Goal: Browse casually

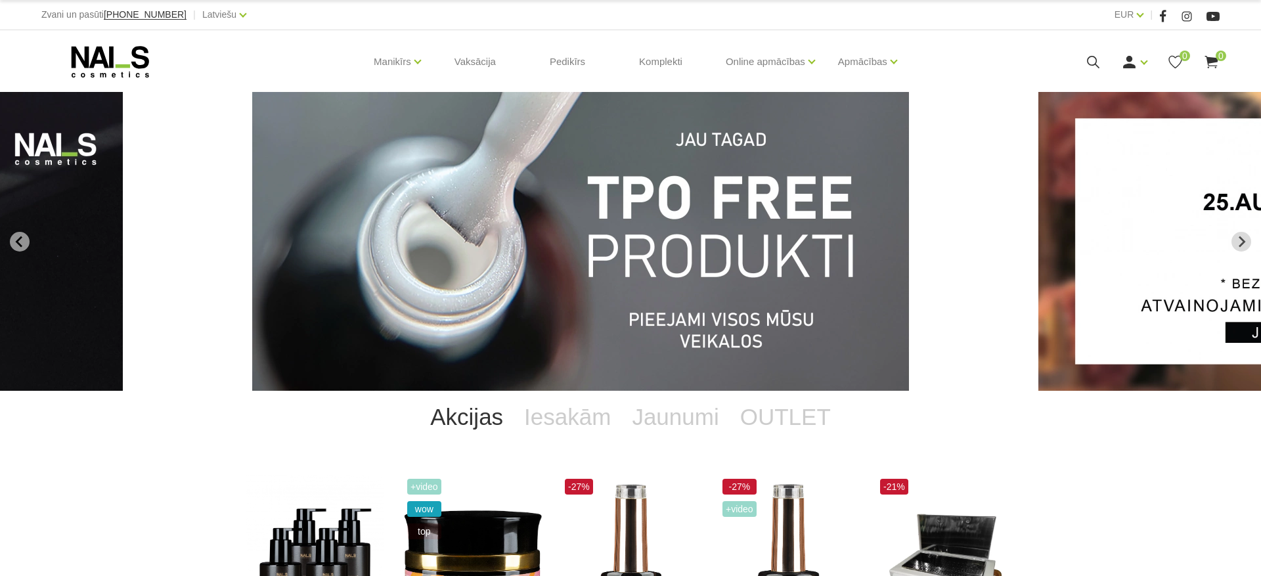
click at [491, 424] on link "Akcijas" at bounding box center [467, 417] width 94 height 53
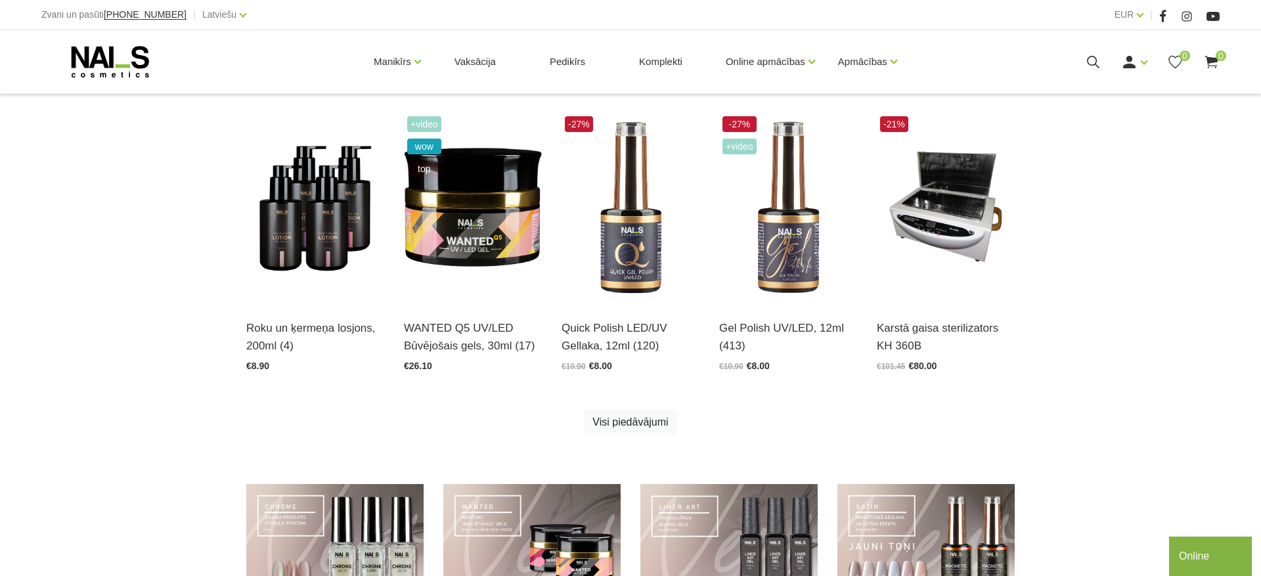
scroll to position [363, 0]
click at [634, 436] on div "Roku un ķermeņa losjons, 200ml (4) Atvērt un izvēlēties €8.90 +Video wow top WA…" at bounding box center [630, 289] width 788 height 355
click at [634, 424] on link "Visi piedāvājumi" at bounding box center [630, 421] width 93 height 25
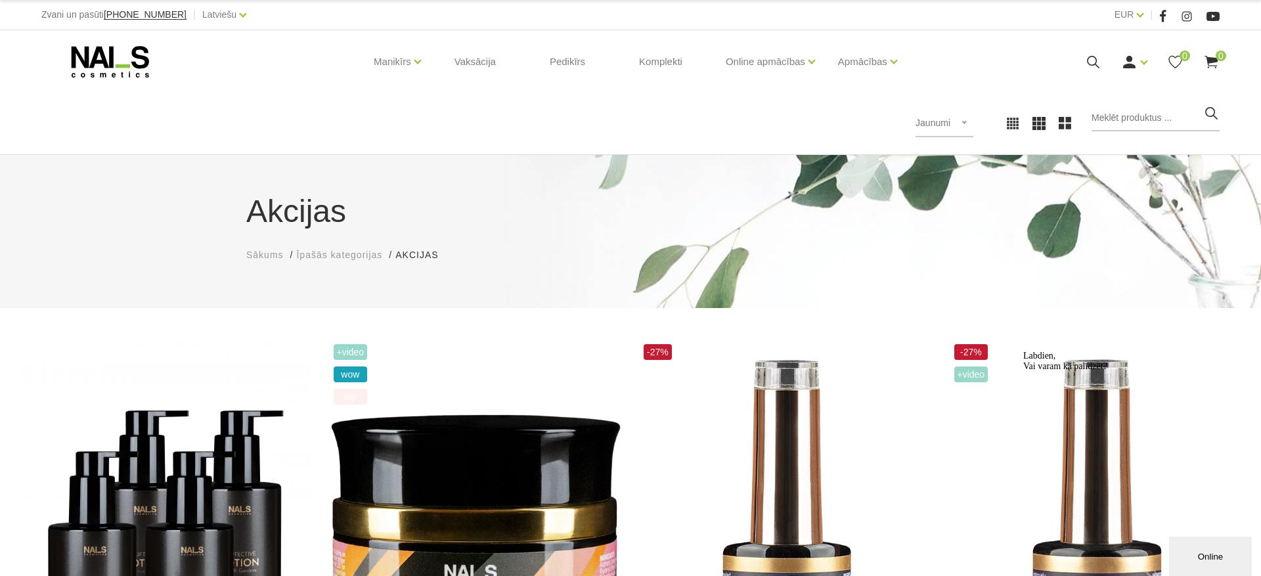
click at [97, 52] on use at bounding box center [110, 62] width 77 height 32
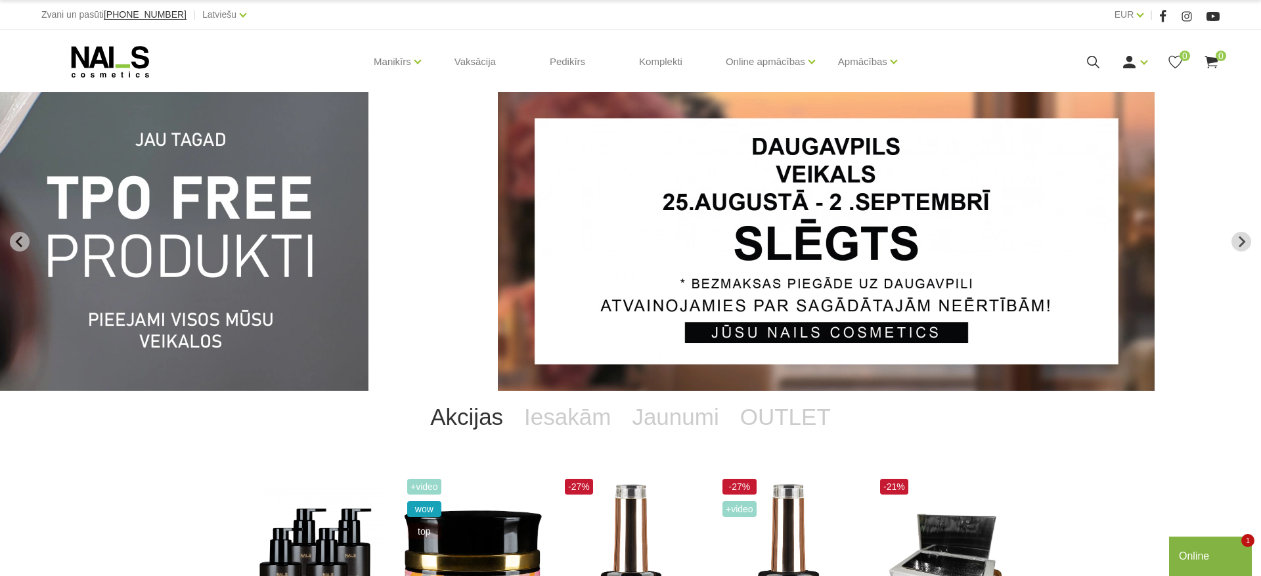
drag, startPoint x: 900, startPoint y: 207, endPoint x: 372, endPoint y: 223, distance: 528.3
click at [372, 223] on link "1 of 13" at bounding box center [90, 241] width 757 height 299
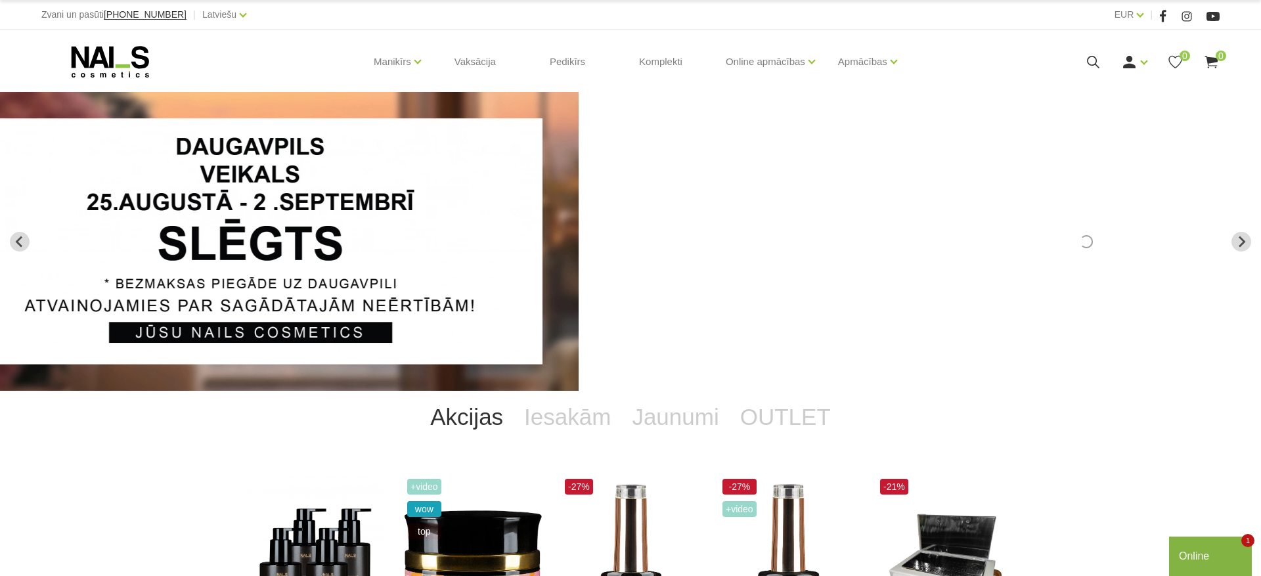
drag, startPoint x: 778, startPoint y: 244, endPoint x: 254, endPoint y: 234, distance: 523.5
click at [249, 232] on img "2 of 13" at bounding box center [250, 241] width 657 height 299
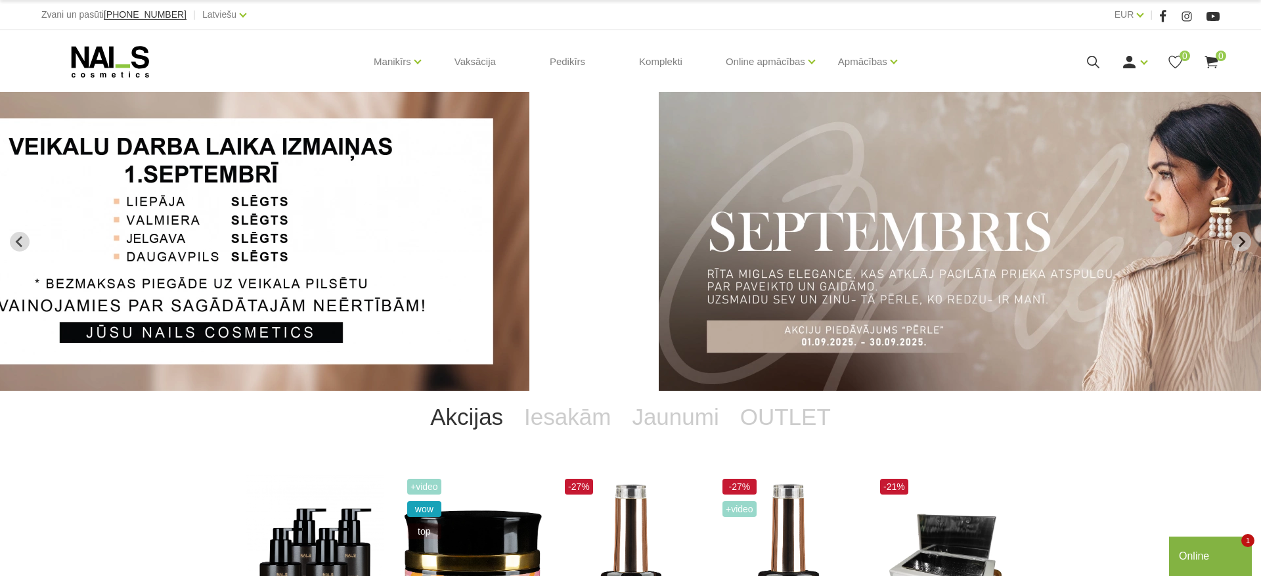
drag, startPoint x: 537, startPoint y: 217, endPoint x: 388, endPoint y: 215, distance: 149.1
click at [393, 216] on img "3 of 13" at bounding box center [201, 241] width 657 height 299
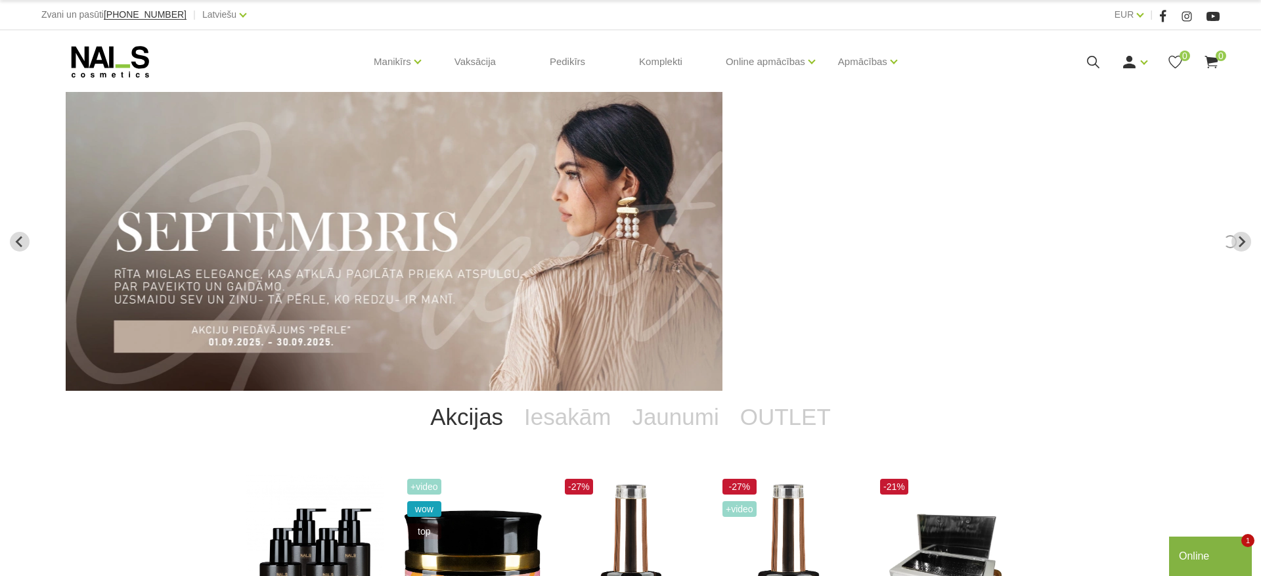
drag, startPoint x: 858, startPoint y: 229, endPoint x: 531, endPoint y: 225, distance: 327.7
click at [531, 227] on img "4 of 13" at bounding box center [394, 241] width 657 height 299
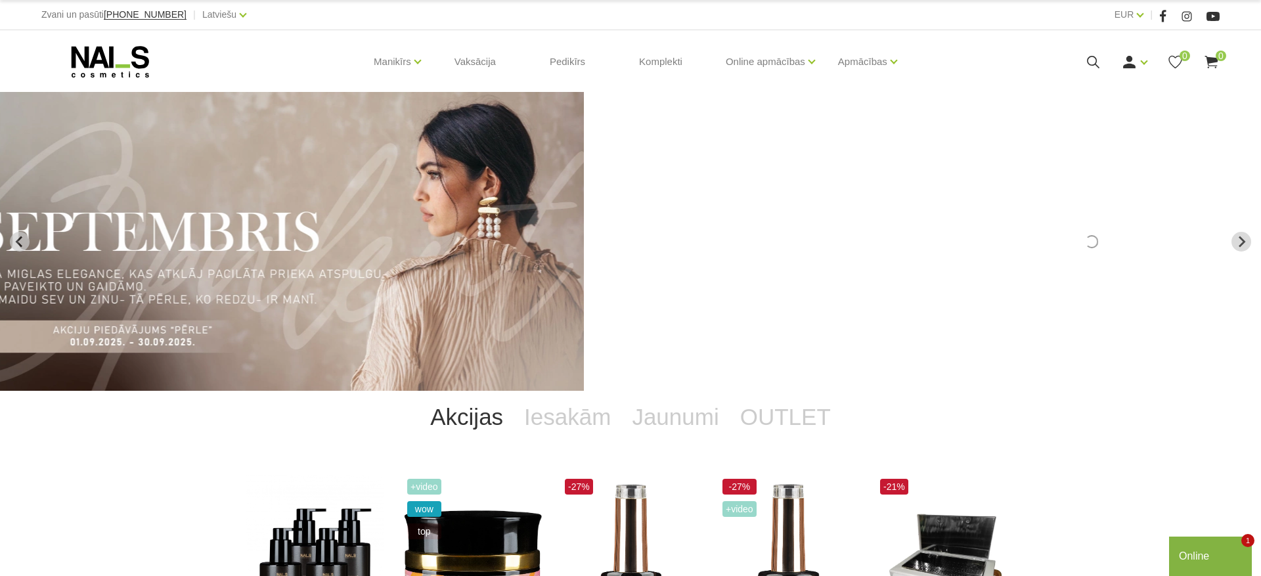
drag, startPoint x: 728, startPoint y: 238, endPoint x: 382, endPoint y: 194, distance: 348.8
click at [402, 196] on img "4 of 13" at bounding box center [255, 241] width 657 height 299
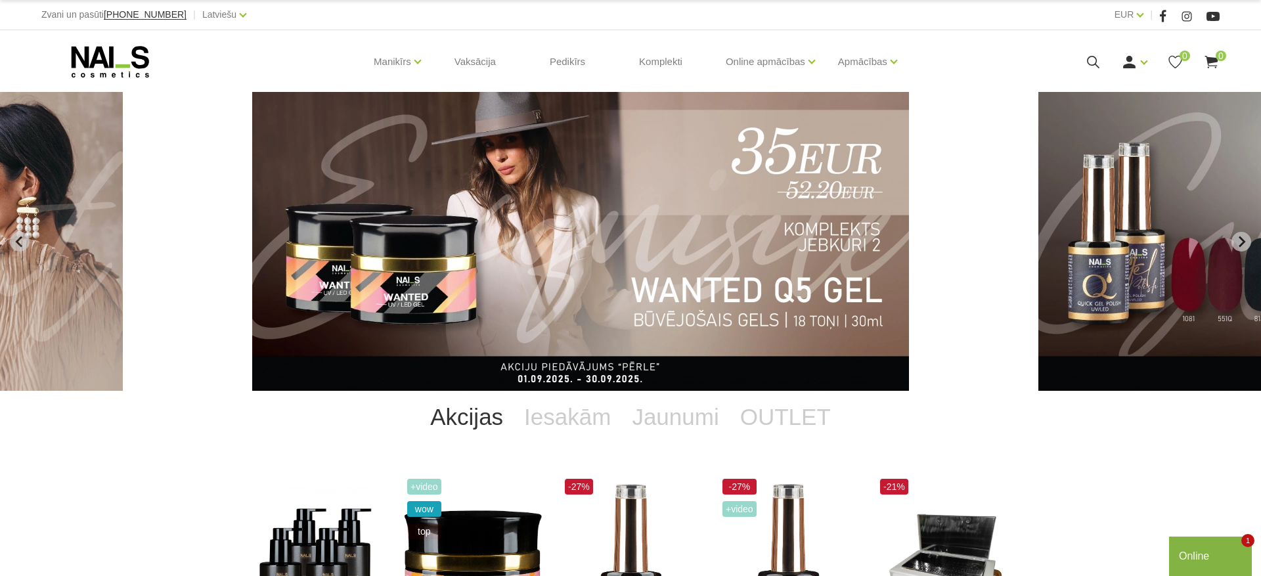
click at [706, 198] on img "5 of 13" at bounding box center [580, 241] width 657 height 299
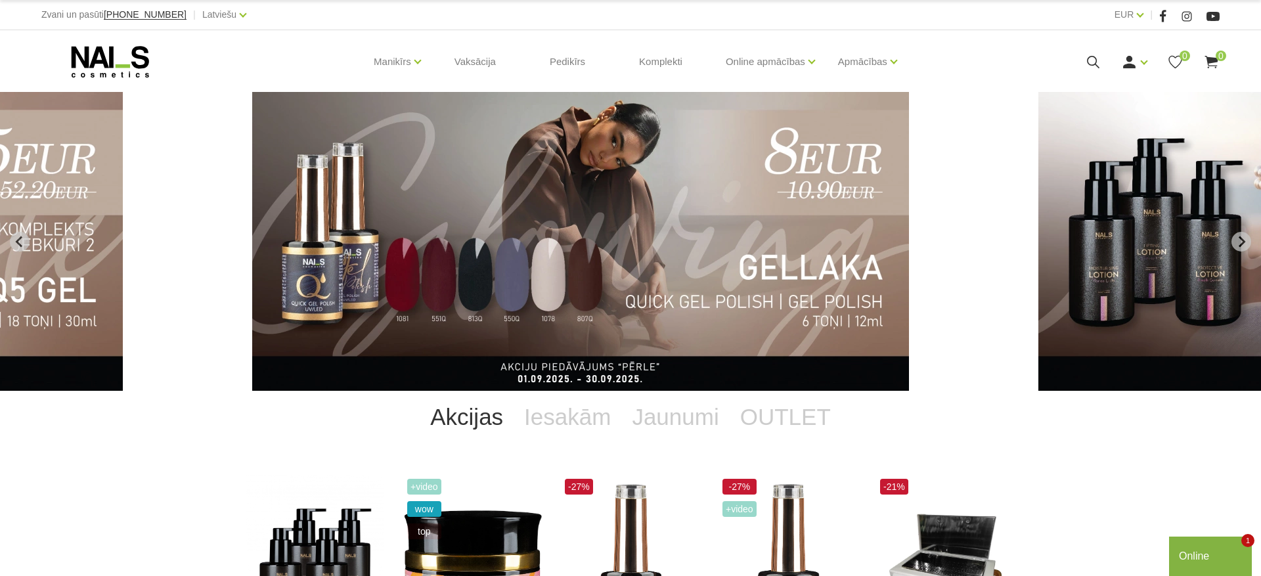
click at [683, 236] on img "6 of 13" at bounding box center [580, 241] width 657 height 299
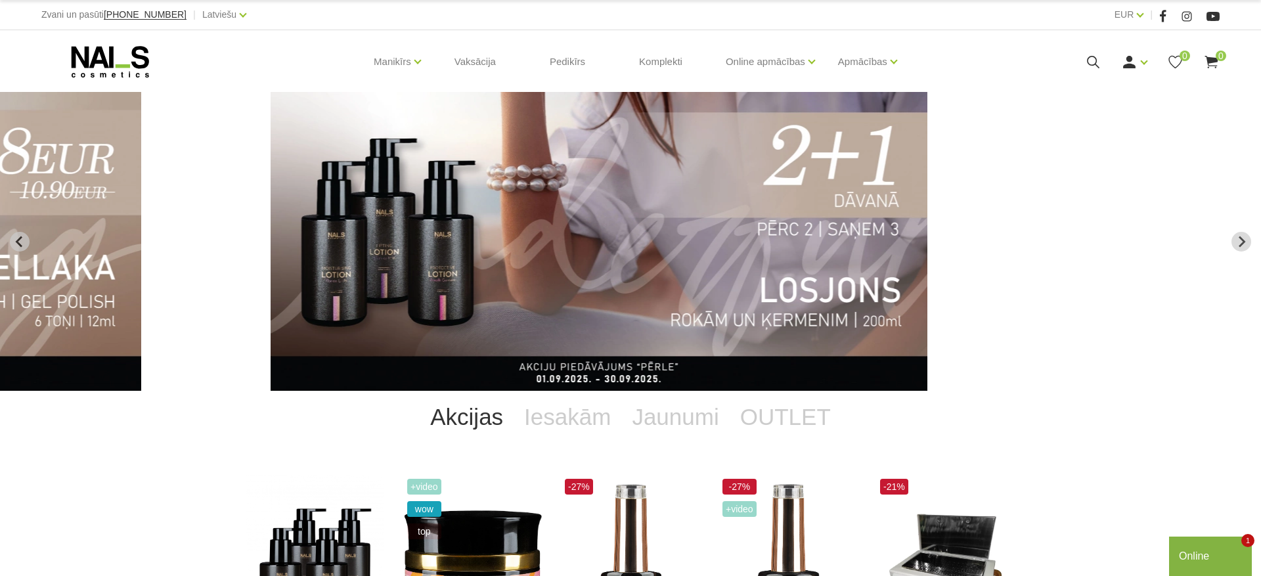
click at [757, 192] on img "7 of 13" at bounding box center [599, 241] width 657 height 299
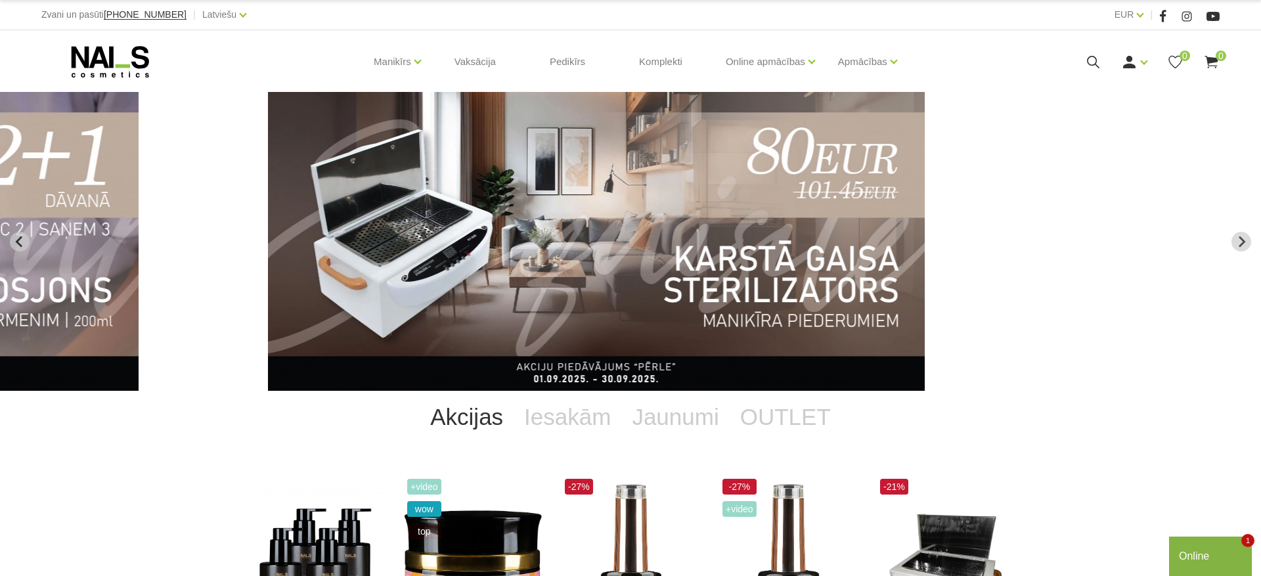
click at [625, 236] on img "8 of 13" at bounding box center [596, 241] width 657 height 299
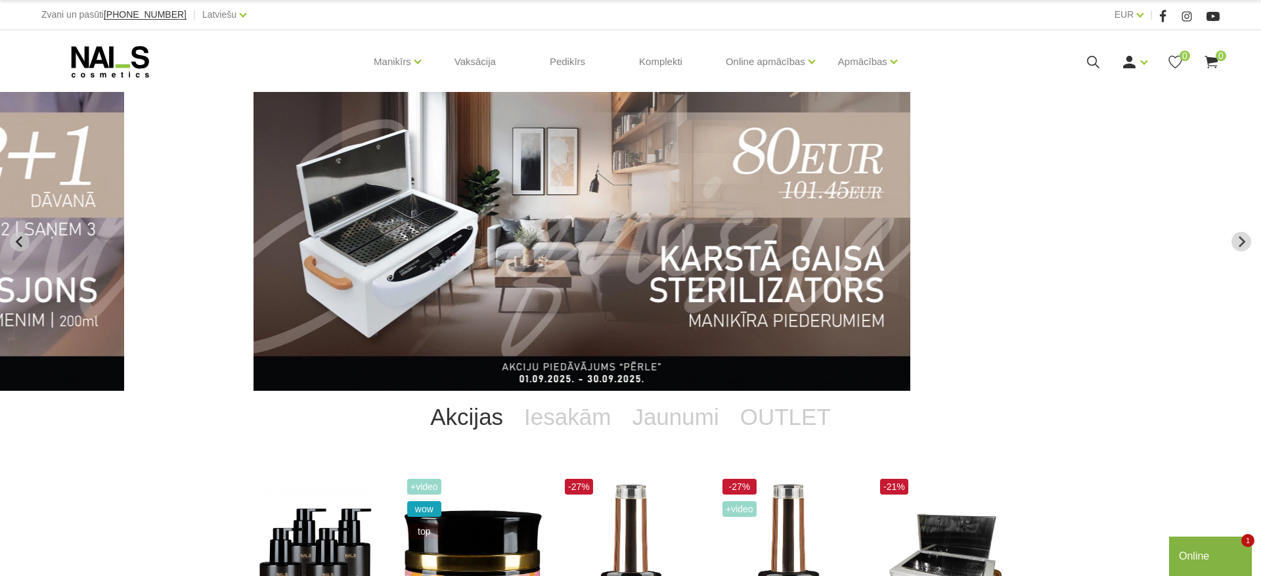
click at [642, 221] on img "8 of 13" at bounding box center [582, 241] width 657 height 299
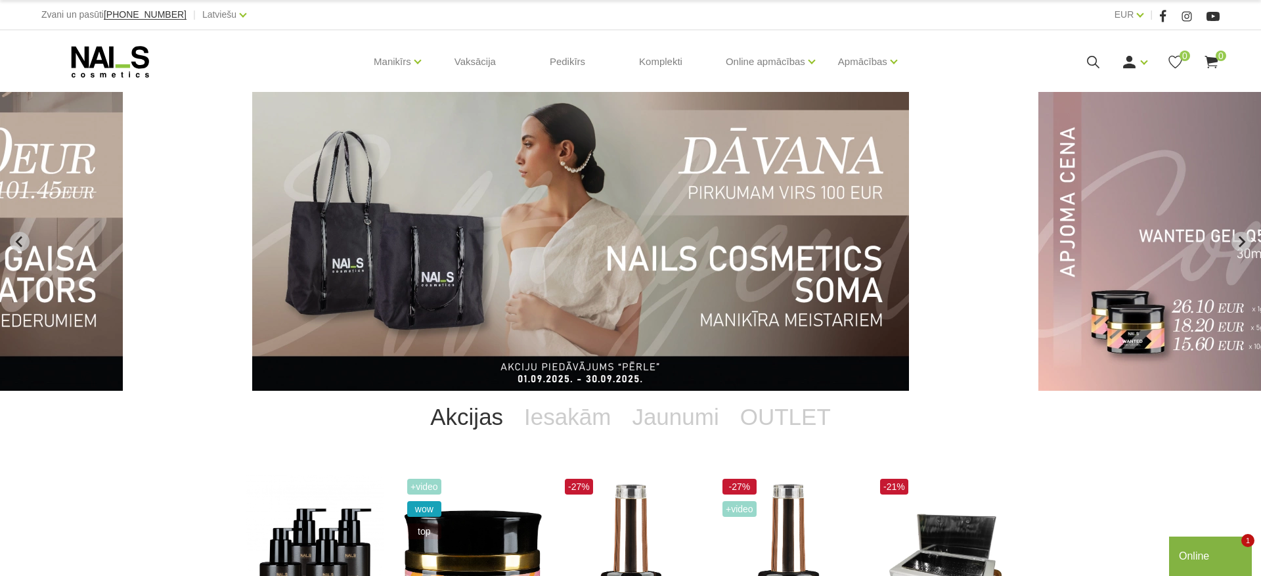
click at [653, 204] on img "9 of 13" at bounding box center [580, 241] width 657 height 299
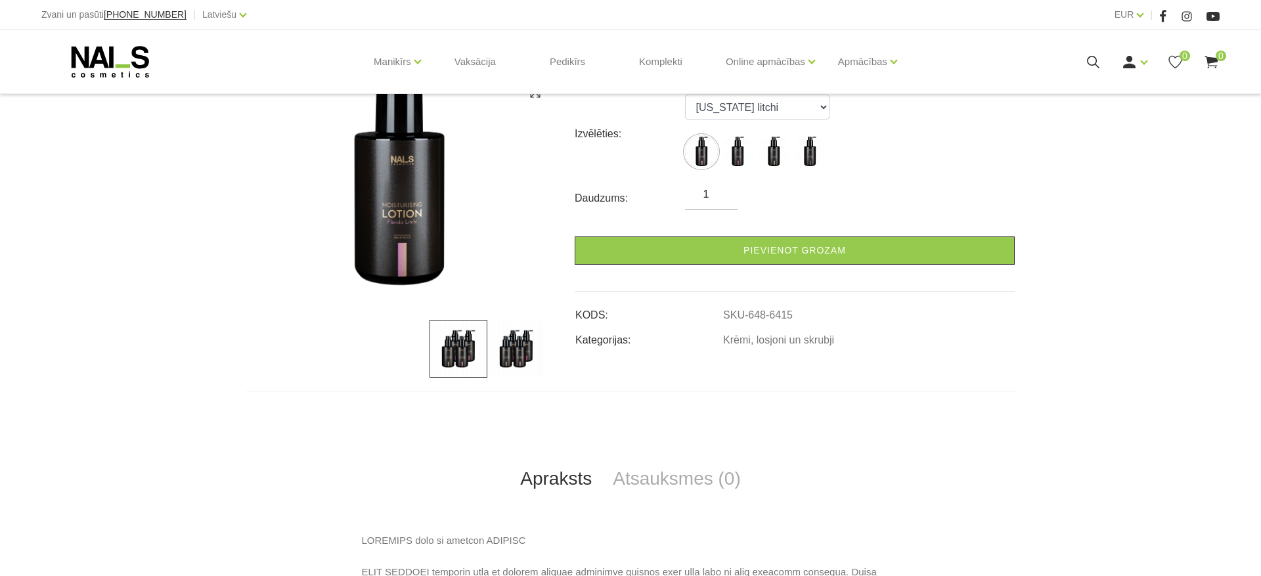
scroll to position [232, 0]
